Goal: Find specific page/section: Find specific page/section

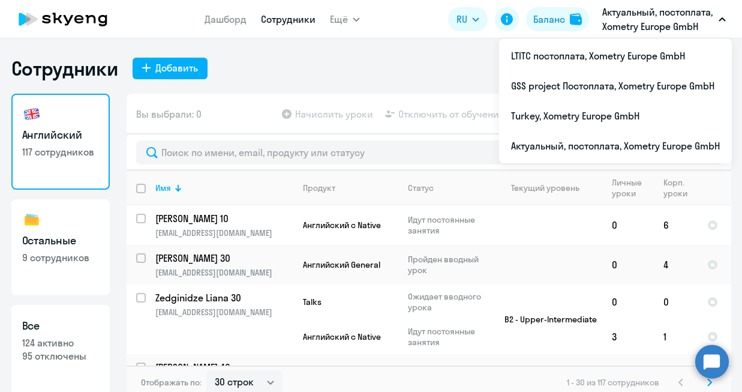
select select "30"
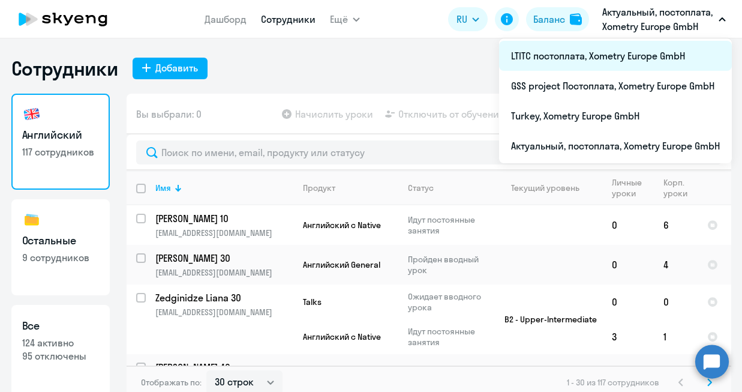
click at [599, 53] on li "LTITC постоплата, Xometry Europe GmbH" at bounding box center [615, 56] width 233 height 30
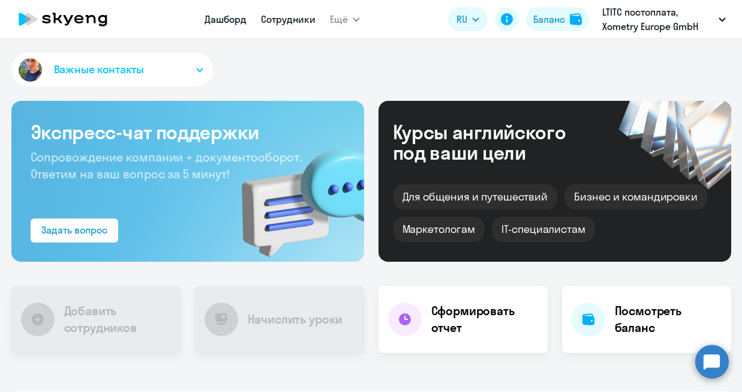
click at [289, 18] on link "Сотрудники" at bounding box center [288, 19] width 55 height 12
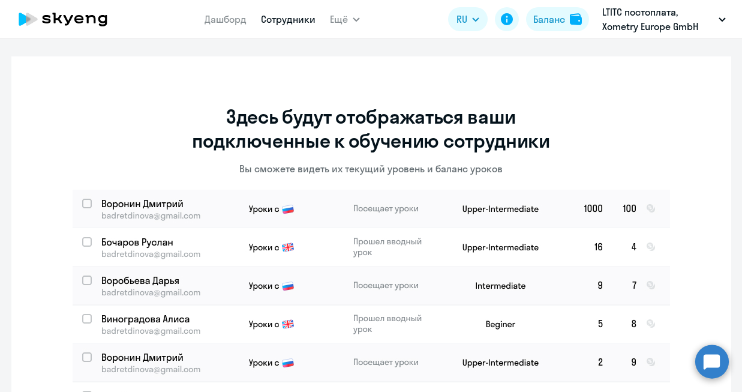
click at [292, 16] on link "Сотрудники" at bounding box center [288, 19] width 55 height 12
